Goal: Task Accomplishment & Management: Manage account settings

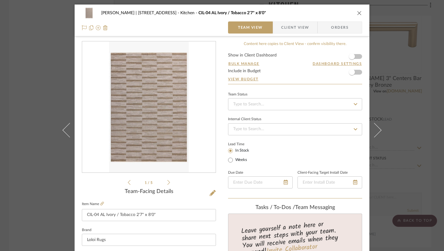
scroll to position [311, 0]
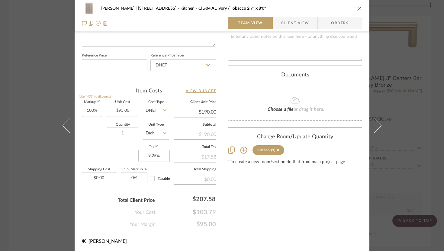
click at [359, 8] on icon "close" at bounding box center [359, 8] width 5 height 5
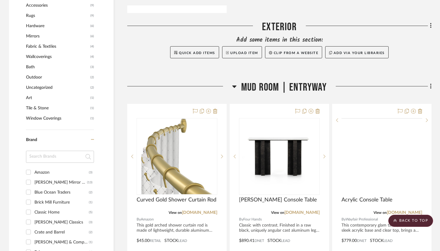
scroll to position [439, 0]
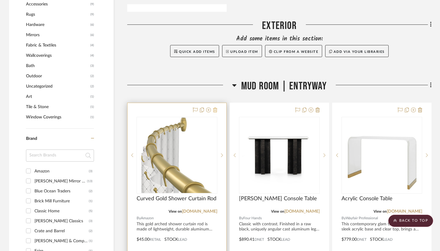
click at [214, 108] on icon at bounding box center [215, 110] width 4 height 5
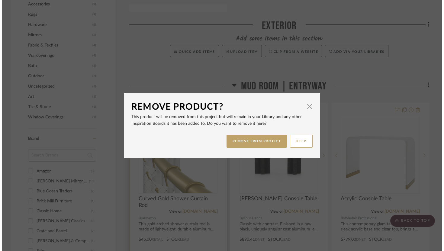
scroll to position [0, 0]
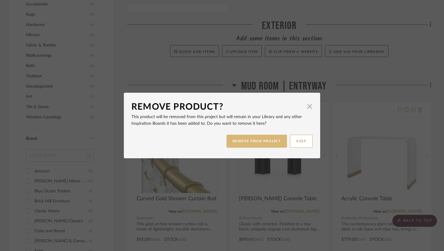
click at [238, 141] on button "REMOVE FROM PROJECT" at bounding box center [257, 141] width 61 height 13
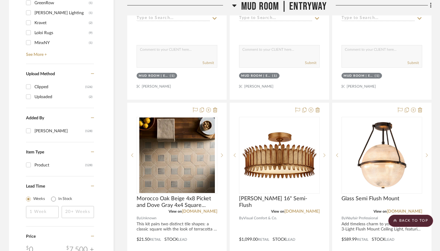
scroll to position [721, 0]
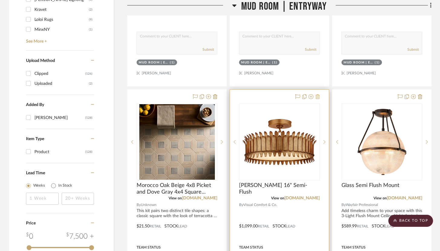
click at [319, 94] on icon at bounding box center [318, 96] width 4 height 5
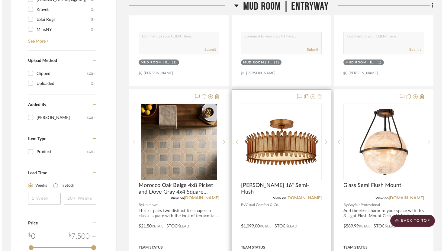
scroll to position [0, 0]
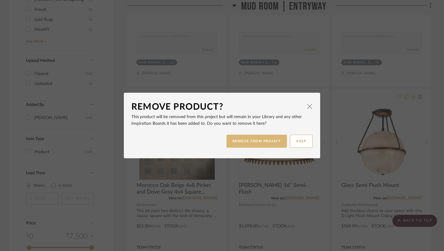
click at [273, 135] on button "REMOVE FROM PROJECT" at bounding box center [257, 141] width 61 height 13
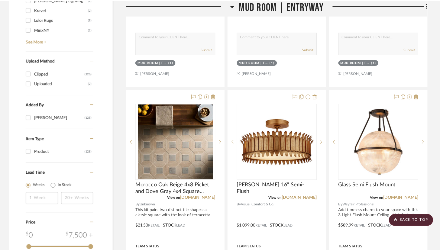
scroll to position [721, 0]
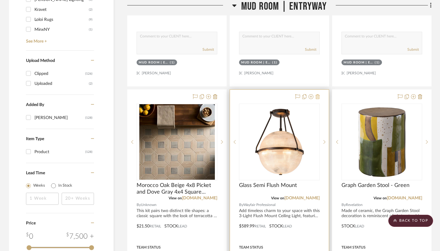
click at [318, 94] on icon at bounding box center [318, 96] width 4 height 5
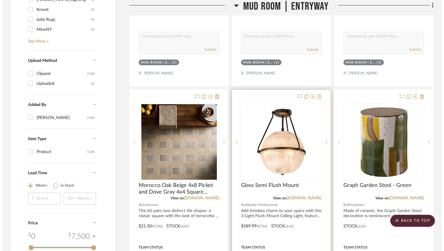
scroll to position [0, 0]
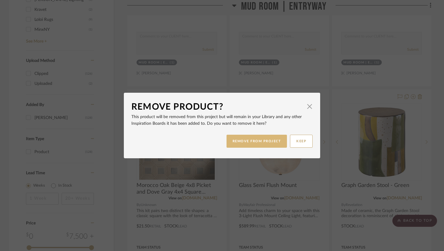
click at [272, 137] on button "REMOVE FROM PROJECT" at bounding box center [257, 141] width 61 height 13
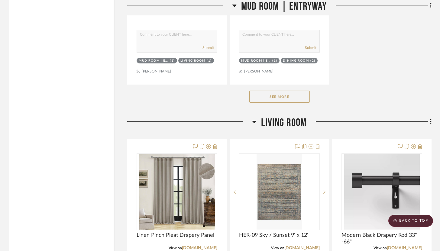
scroll to position [1257, 0]
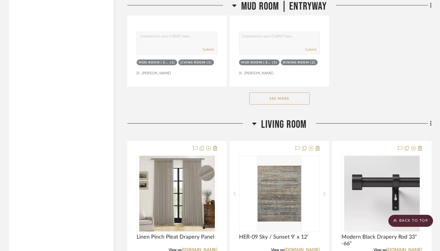
click at [288, 94] on button "See More" at bounding box center [279, 99] width 60 height 12
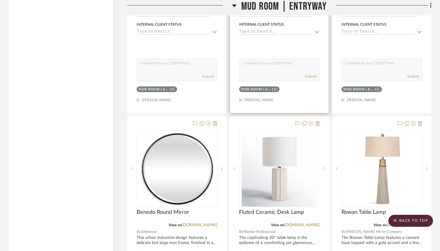
scroll to position [1501, 0]
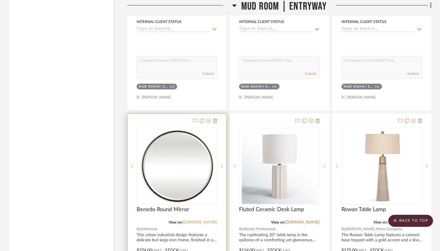
click at [200, 220] on link "[DOMAIN_NAME]" at bounding box center [199, 222] width 35 height 4
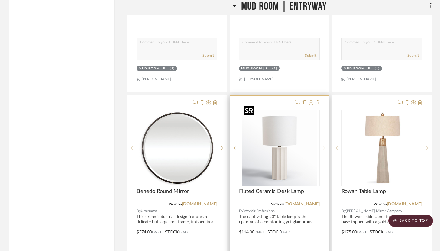
scroll to position [1518, 0]
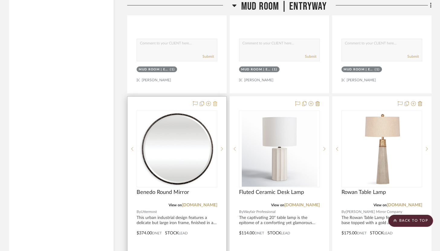
click at [216, 101] on icon at bounding box center [215, 103] width 4 height 5
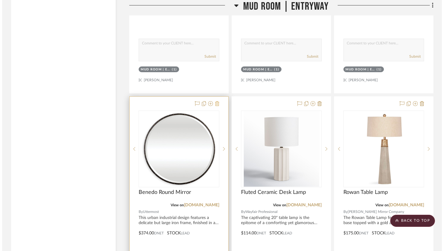
scroll to position [0, 0]
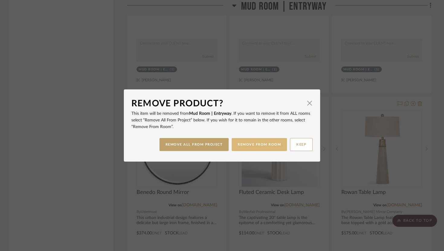
click at [253, 144] on button "REMOVE FROM ROOM" at bounding box center [259, 144] width 55 height 13
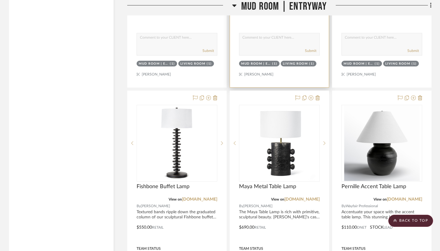
scroll to position [1793, 0]
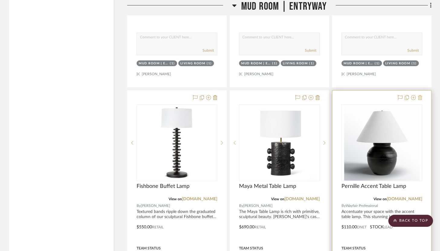
click at [422, 95] on icon at bounding box center [420, 97] width 4 height 5
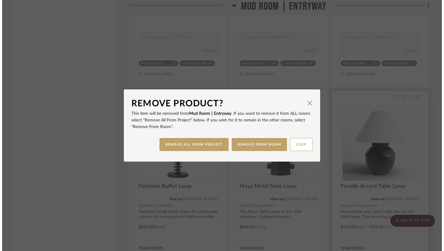
scroll to position [0, 0]
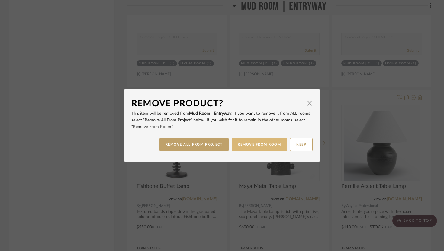
click at [271, 142] on button "REMOVE FROM ROOM" at bounding box center [259, 144] width 55 height 13
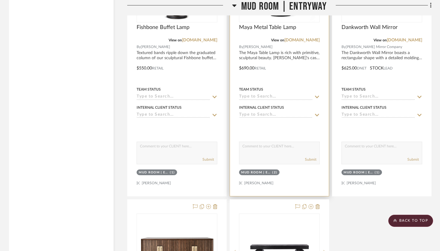
scroll to position [2007, 0]
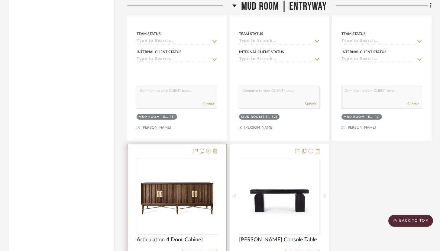
click at [217, 149] on icon at bounding box center [215, 151] width 4 height 5
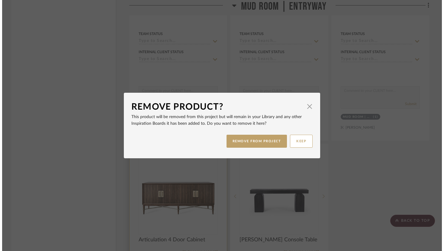
scroll to position [0, 0]
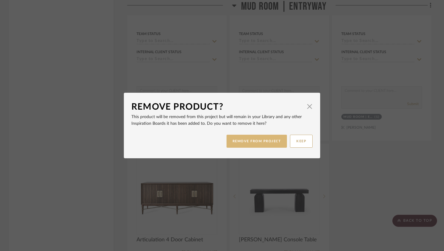
click at [246, 144] on button "REMOVE FROM PROJECT" at bounding box center [257, 141] width 61 height 13
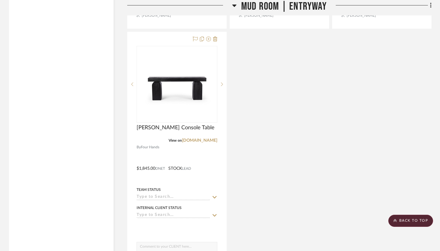
scroll to position [2109, 0]
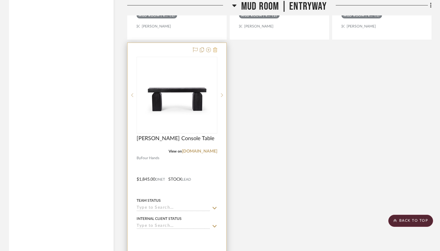
click at [217, 48] on fa-icon at bounding box center [215, 50] width 4 height 5
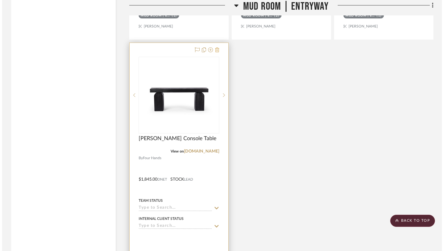
scroll to position [0, 0]
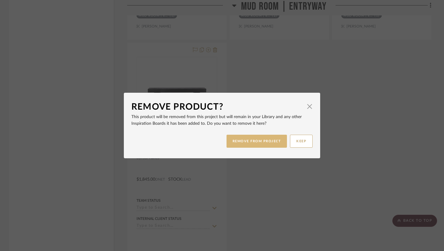
click at [257, 138] on button "REMOVE FROM PROJECT" at bounding box center [257, 141] width 61 height 13
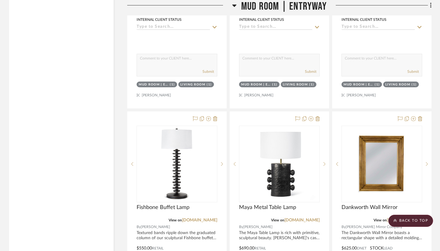
scroll to position [1771, 0]
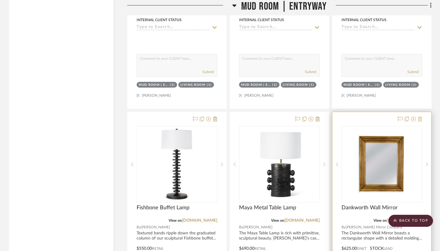
click at [421, 116] on button at bounding box center [420, 119] width 4 height 7
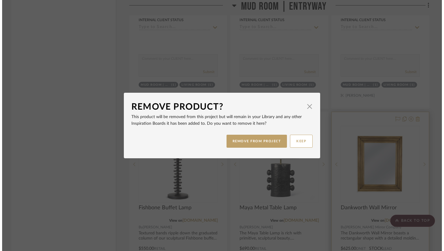
scroll to position [0, 0]
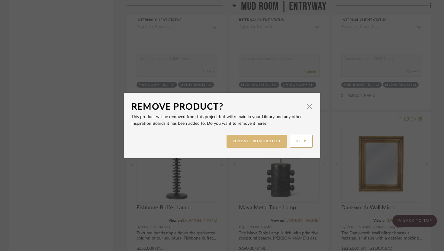
click at [272, 143] on button "REMOVE FROM PROJECT" at bounding box center [257, 141] width 61 height 13
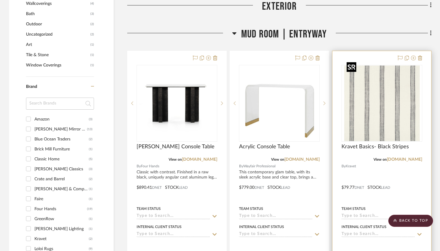
scroll to position [492, 0]
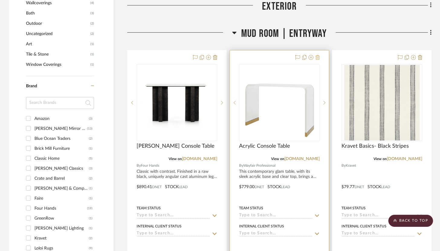
click at [317, 55] on icon at bounding box center [318, 57] width 4 height 5
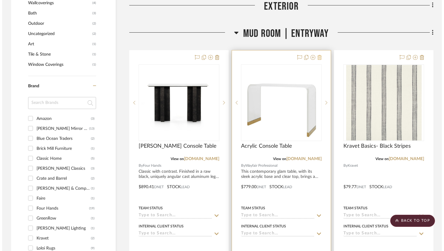
scroll to position [0, 0]
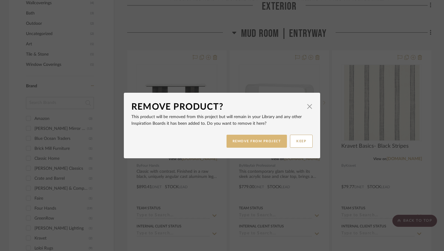
click at [274, 139] on button "REMOVE FROM PROJECT" at bounding box center [257, 141] width 61 height 13
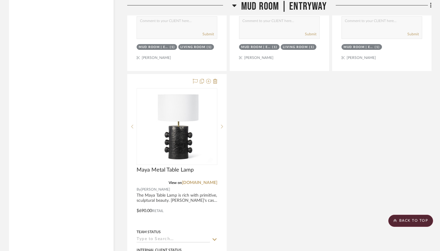
scroll to position [1804, 0]
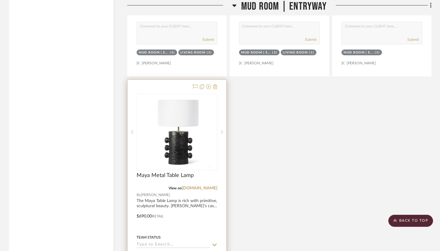
click at [214, 84] on icon at bounding box center [215, 86] width 4 height 5
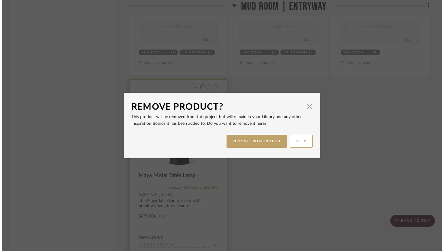
scroll to position [0, 0]
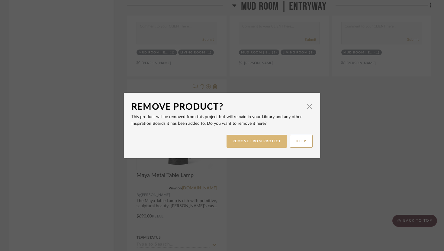
click at [265, 144] on button "REMOVE FROM PROJECT" at bounding box center [257, 141] width 61 height 13
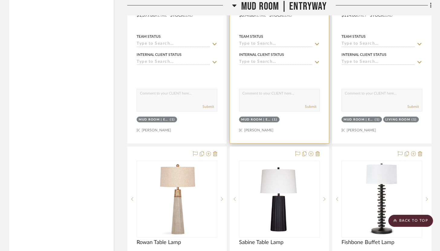
scroll to position [1477, 0]
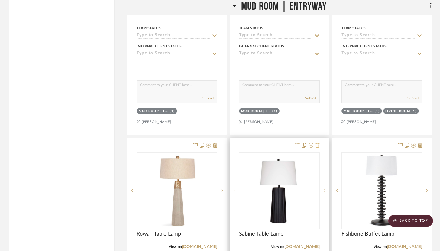
click at [317, 143] on icon at bounding box center [318, 145] width 4 height 5
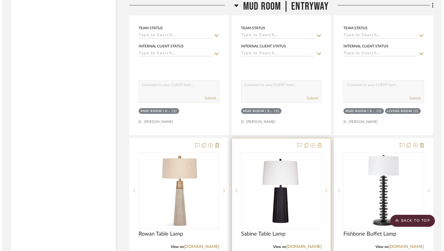
scroll to position [0, 0]
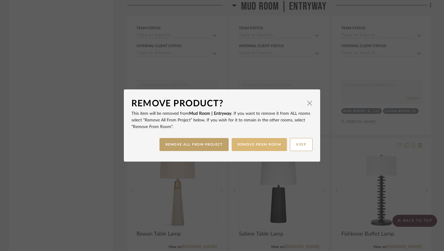
drag, startPoint x: 216, startPoint y: 146, endPoint x: 259, endPoint y: 147, distance: 43.2
click at [259, 147] on div "REMOVE ALL FROM PROJECT REMOVE FROM ROOM KEEP" at bounding box center [222, 144] width 181 height 19
click at [259, 147] on button "REMOVE FROM ROOM" at bounding box center [259, 144] width 55 height 13
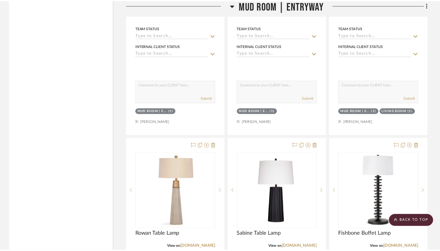
scroll to position [1477, 0]
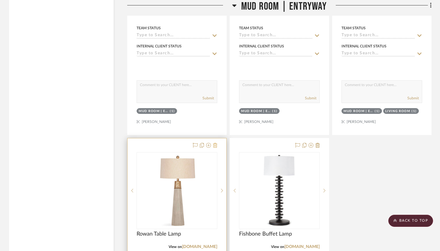
click at [214, 143] on icon at bounding box center [215, 145] width 4 height 5
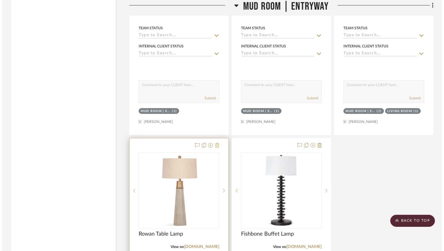
scroll to position [0, 0]
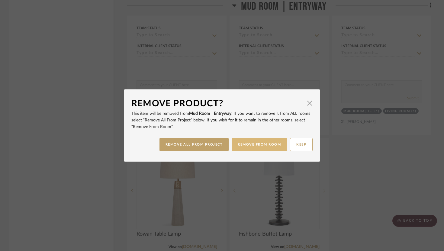
click at [244, 144] on button "REMOVE FROM ROOM" at bounding box center [259, 144] width 55 height 13
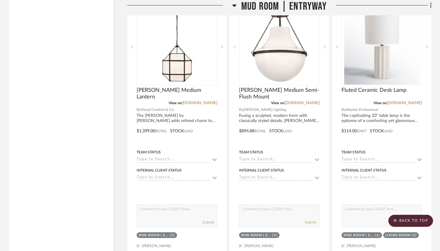
scroll to position [1320, 0]
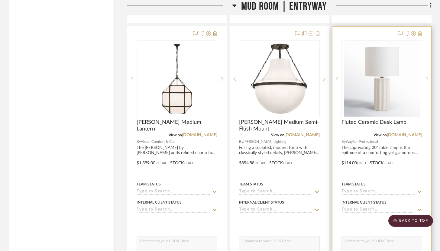
click at [419, 31] on icon at bounding box center [420, 33] width 4 height 5
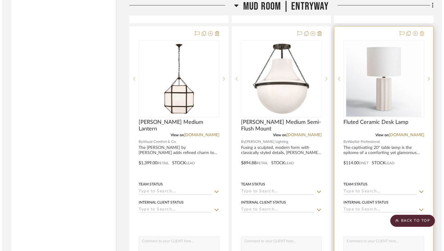
scroll to position [0, 0]
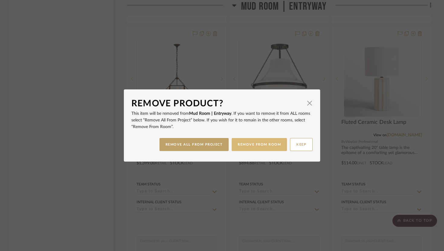
click at [253, 143] on button "REMOVE FROM ROOM" at bounding box center [259, 144] width 55 height 13
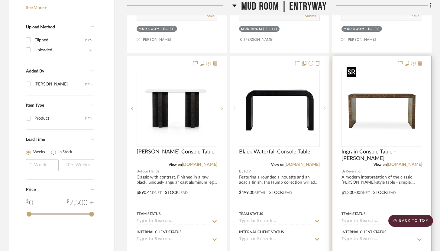
scroll to position [769, 0]
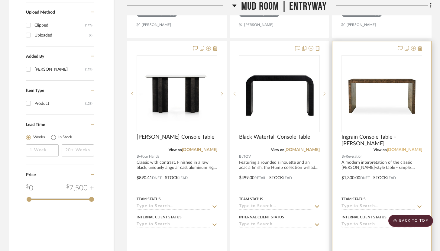
click at [402, 148] on link "[DOMAIN_NAME]" at bounding box center [404, 150] width 35 height 4
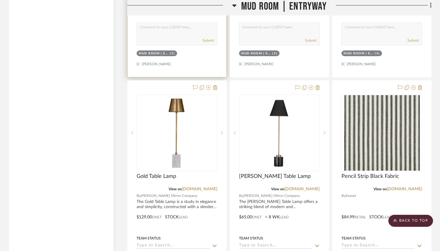
scroll to position [1041, 0]
